Goal: Obtain resource: Download file/media

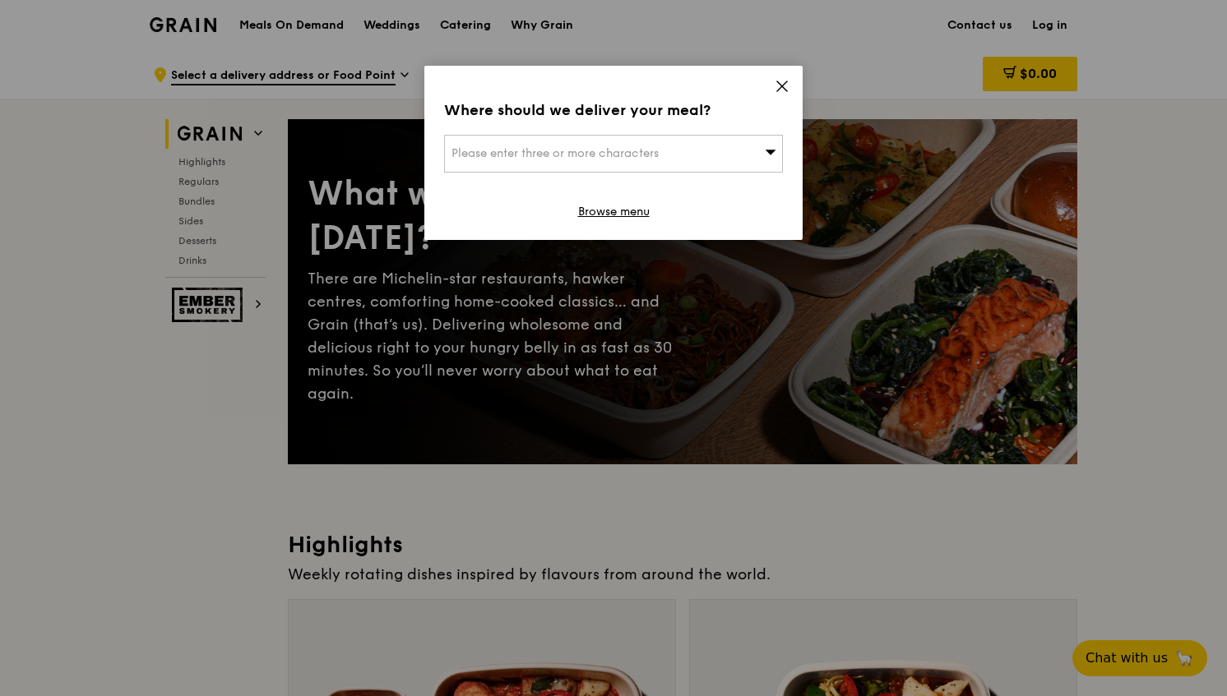
click at [783, 87] on icon at bounding box center [782, 86] width 10 height 10
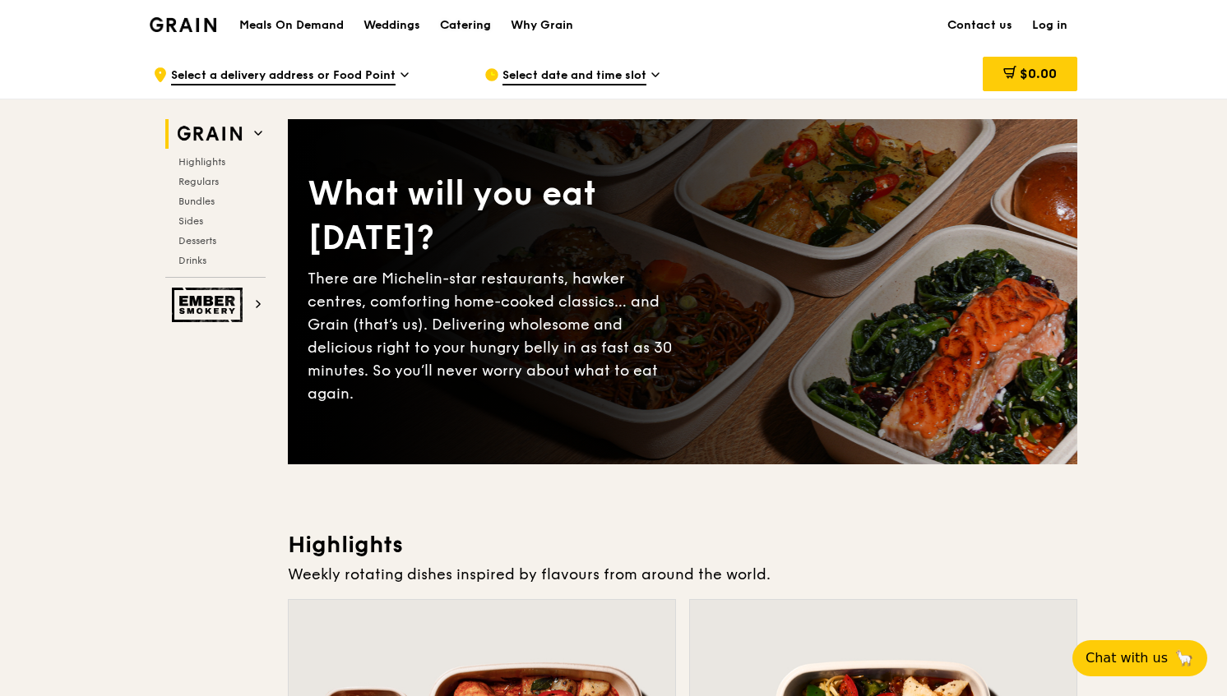
click at [469, 30] on div "Catering" at bounding box center [465, 25] width 51 height 49
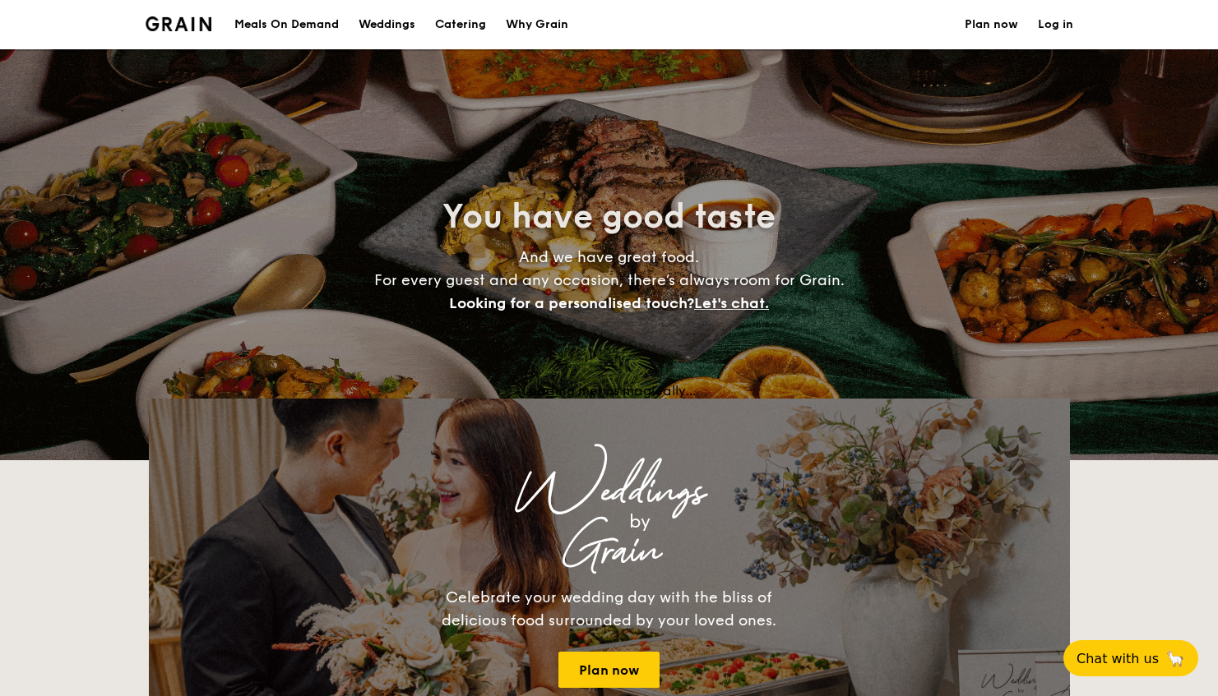
select select
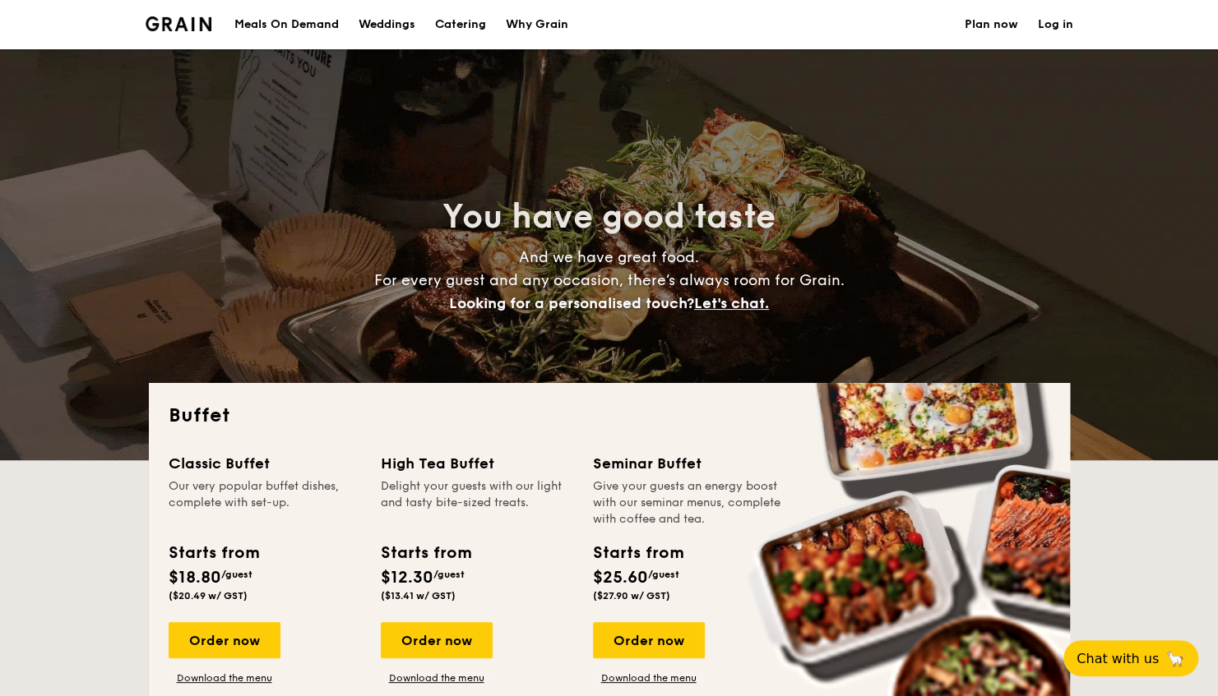
scroll to position [329, 0]
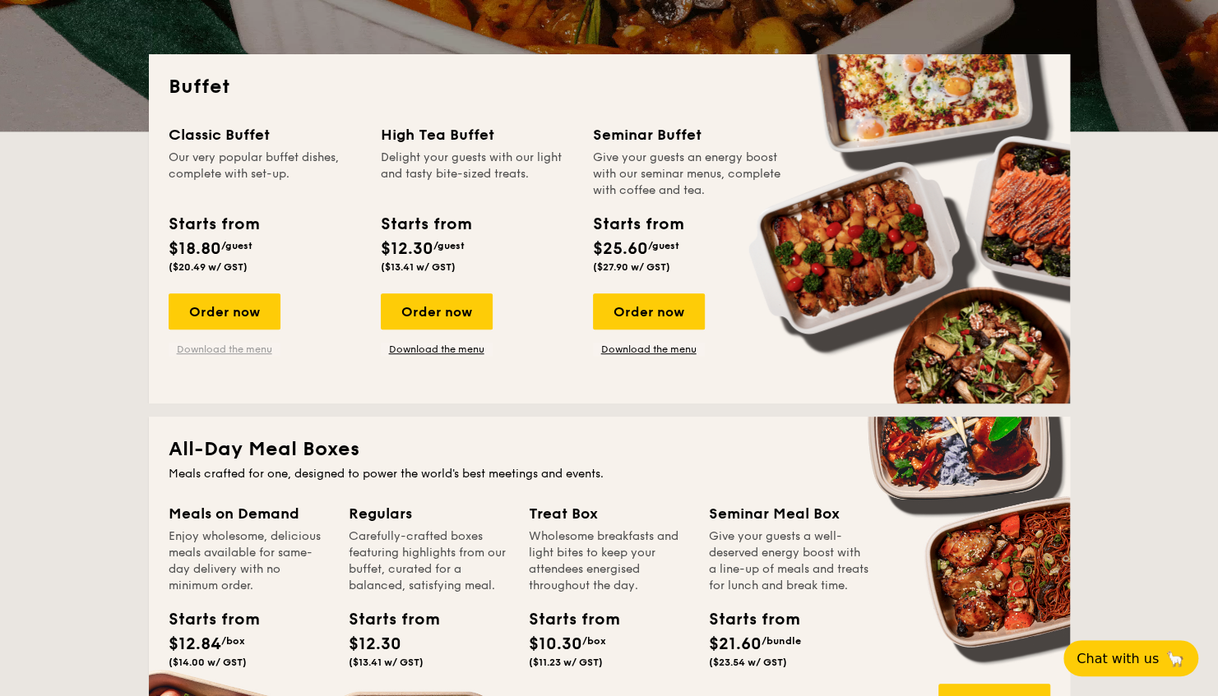
click at [223, 346] on link "Download the menu" at bounding box center [225, 349] width 112 height 13
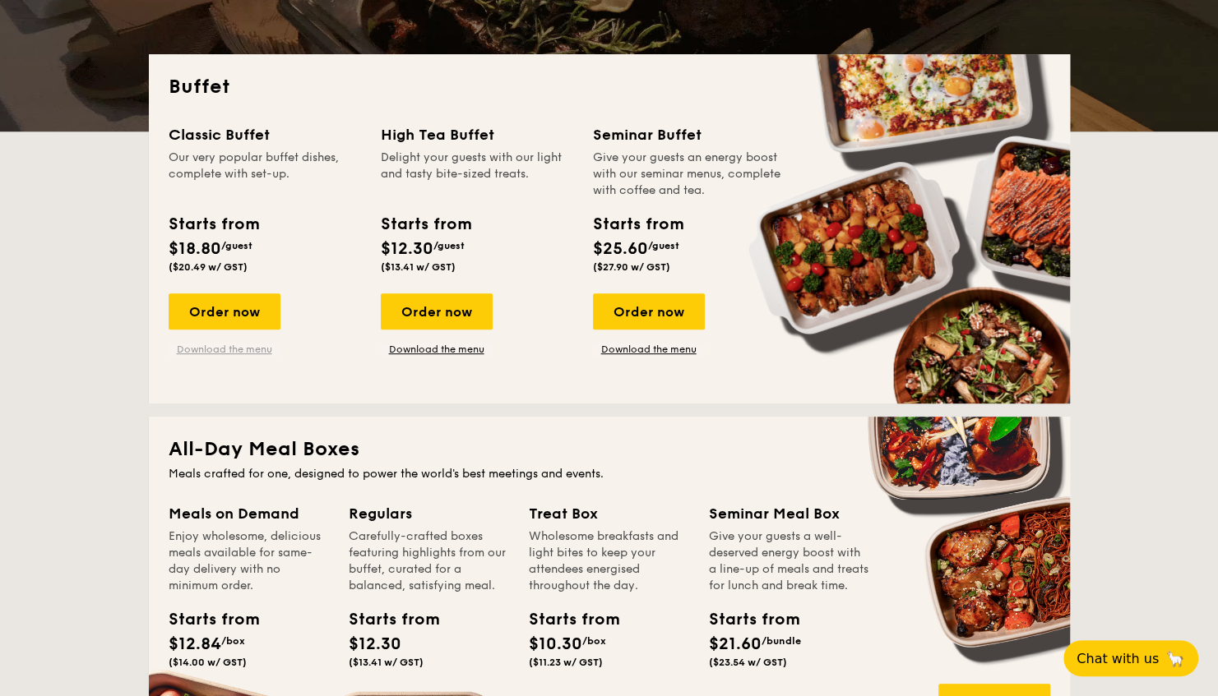
click at [227, 348] on link "Download the menu" at bounding box center [225, 349] width 112 height 13
